Goal: Task Accomplishment & Management: Manage account settings

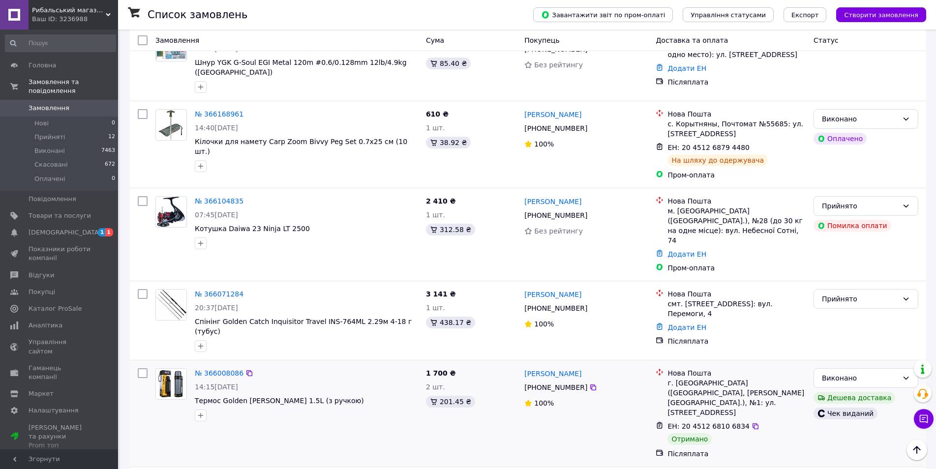
scroll to position [590, 0]
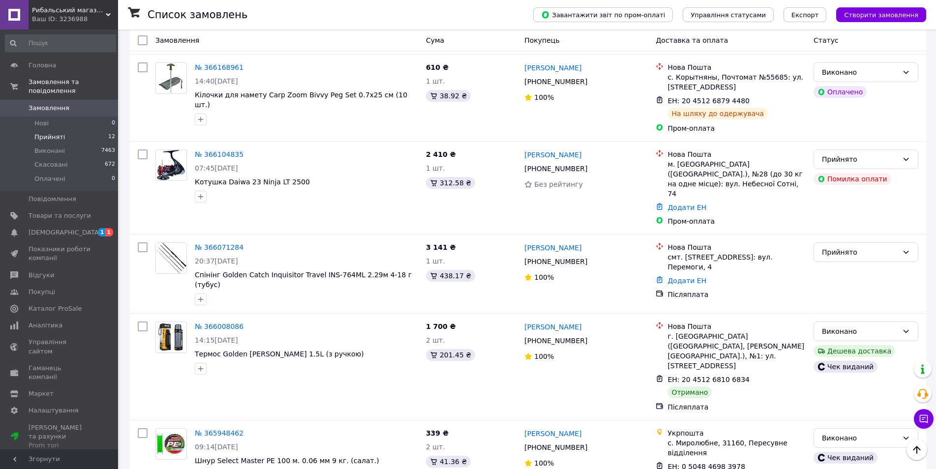
click at [54, 133] on span "Прийняті" at bounding box center [49, 137] width 31 height 9
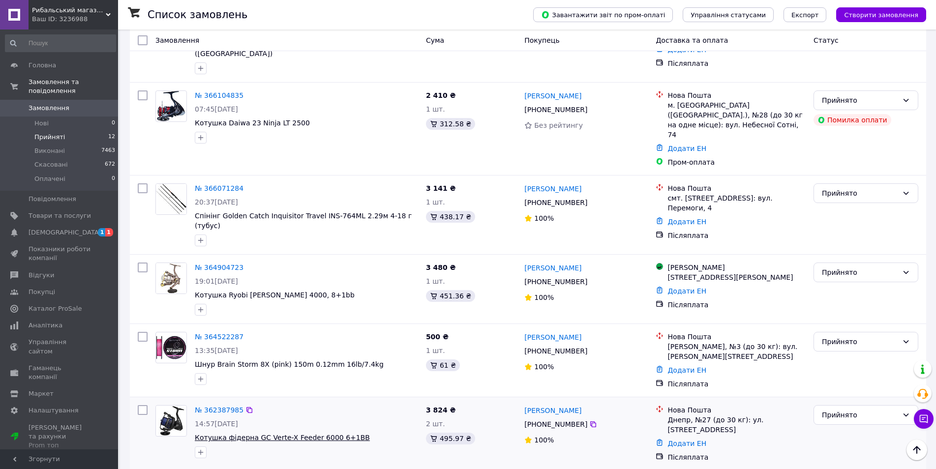
scroll to position [596, 0]
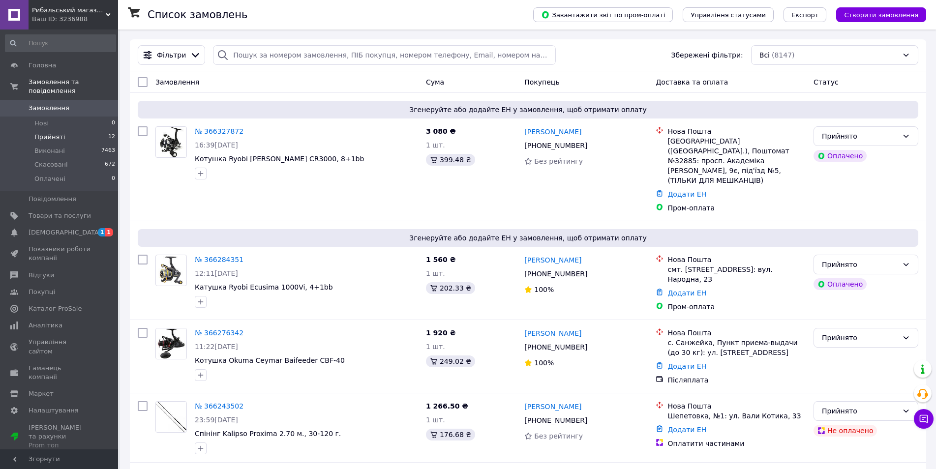
click at [56, 133] on span "Прийняті" at bounding box center [49, 137] width 31 height 9
click at [69, 228] on span "[DEMOGRAPHIC_DATA]" at bounding box center [60, 232] width 62 height 9
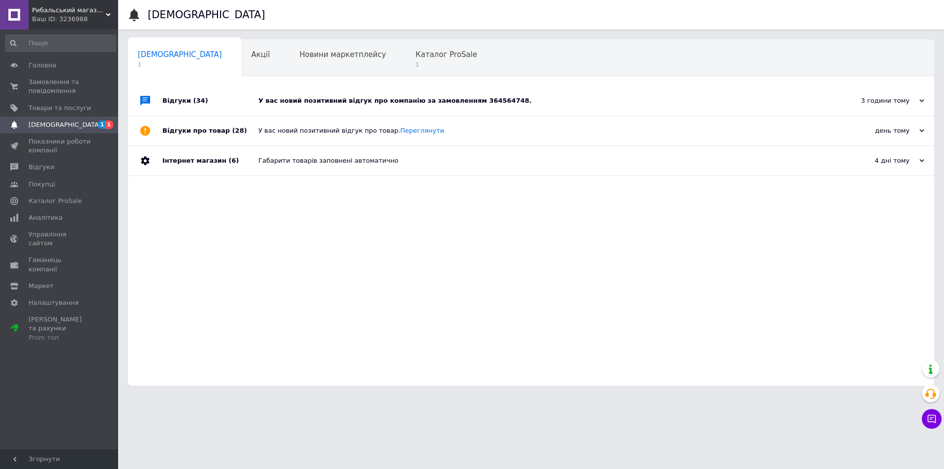
click at [381, 98] on div "У вас новий позитивний відгук про компанію за замовленням 364564748." at bounding box center [541, 100] width 567 height 9
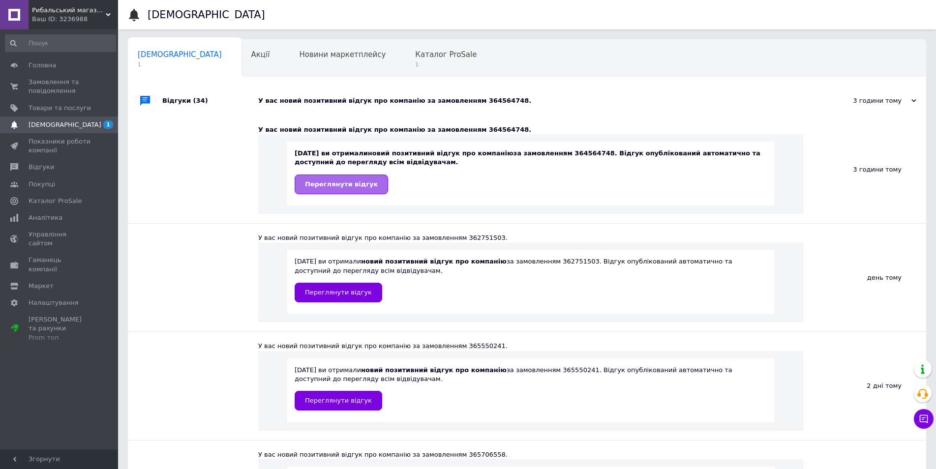
click at [350, 179] on link "Переглянути відгук" at bounding box center [341, 185] width 93 height 20
click at [415, 61] on span "1" at bounding box center [446, 64] width 62 height 7
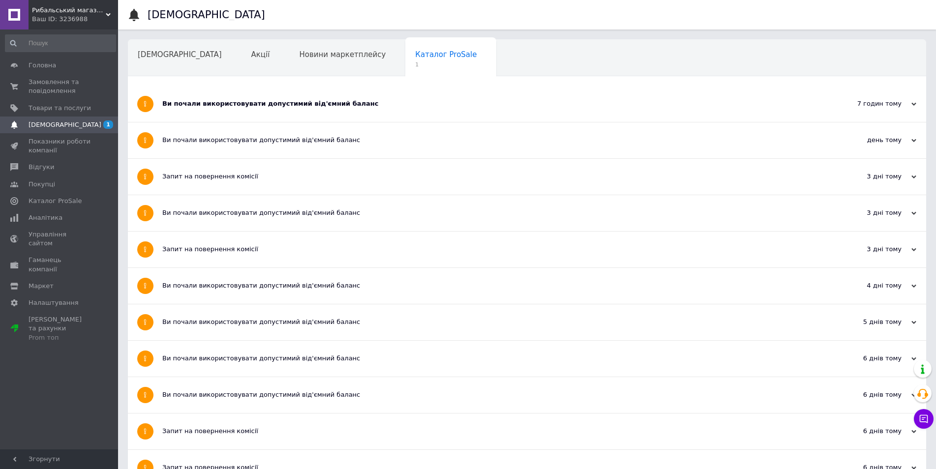
click at [220, 98] on div "Ви почали використовувати допустимий від'ємний баланс" at bounding box center [490, 104] width 656 height 36
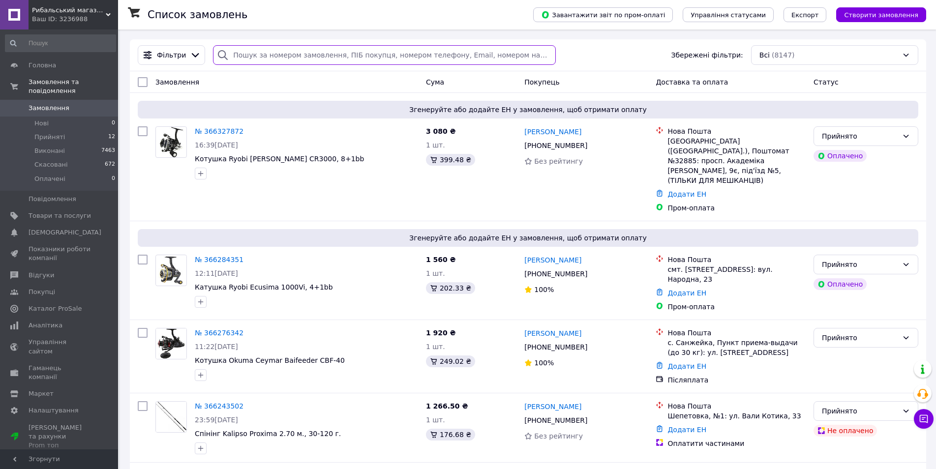
click at [270, 59] on input "search" at bounding box center [384, 55] width 342 height 20
paste input "365948462"
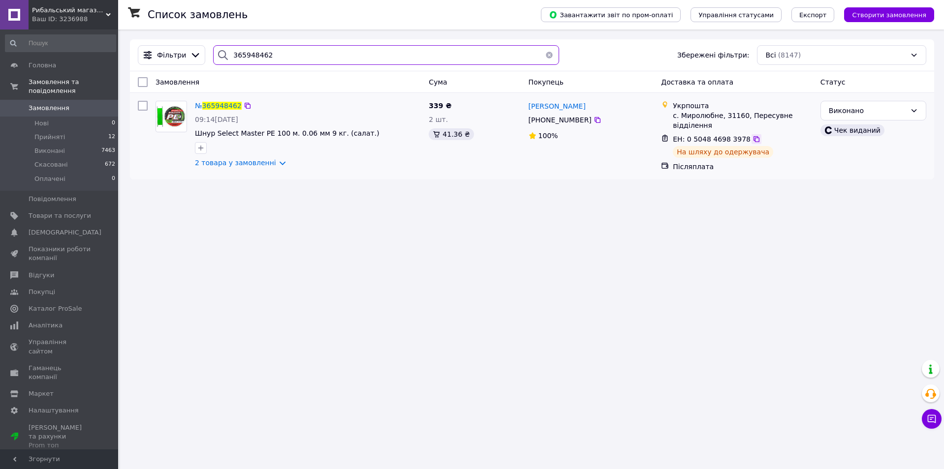
type input "365948462"
click at [752, 141] on icon at bounding box center [756, 139] width 8 height 8
